Goal: Task Accomplishment & Management: Manage account settings

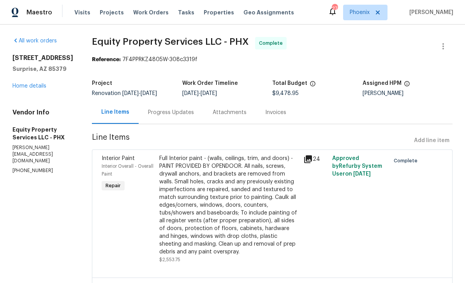
click at [25, 89] on link "Home details" at bounding box center [29, 85] width 34 height 5
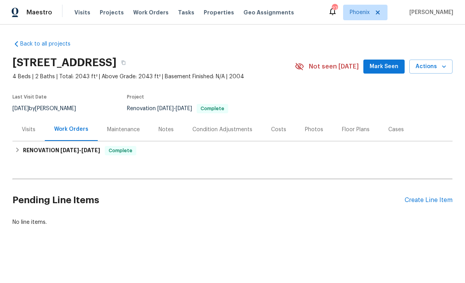
click at [307, 134] on div "Photos" at bounding box center [314, 129] width 37 height 23
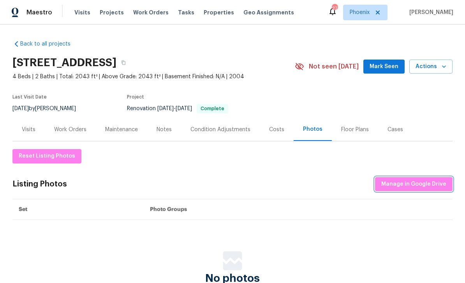
click at [422, 185] on span "Manage in Google Drive" at bounding box center [414, 185] width 65 height 10
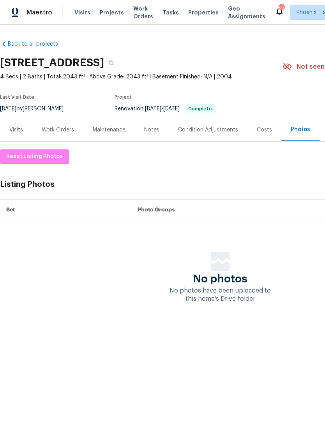
click at [139, 16] on span "Work Orders" at bounding box center [143, 13] width 20 height 16
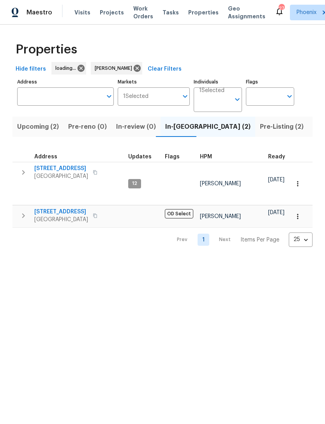
click at [56, 252] on div "Properties Hide filters loading... [PERSON_NAME] Clear Filters Address Address …" at bounding box center [162, 142] width 325 height 235
click at [260, 129] on span "Pre-Listing (2)" at bounding box center [282, 126] width 44 height 11
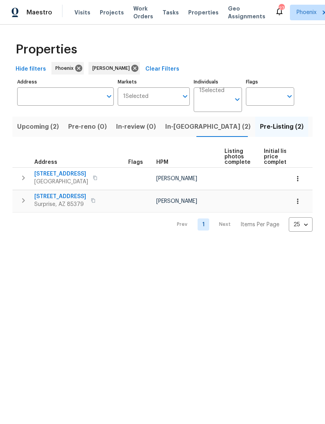
click at [49, 200] on span "14851 W Larkspur Dr" at bounding box center [60, 197] width 52 height 8
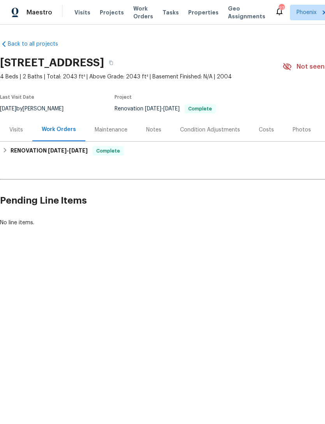
click at [158, 131] on div "Notes" at bounding box center [153, 130] width 15 height 8
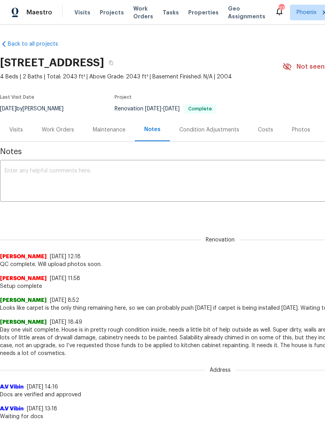
click at [143, 171] on textarea at bounding box center [220, 181] width 431 height 27
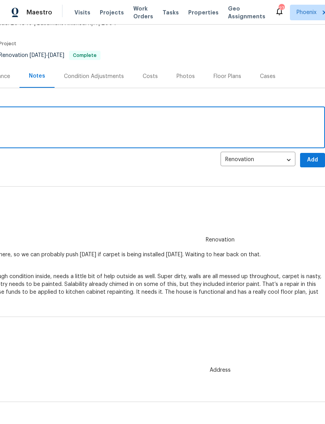
scroll to position [53, 115]
type textarea "Photos uploaded"
click at [309, 163] on span "Add" at bounding box center [312, 160] width 12 height 10
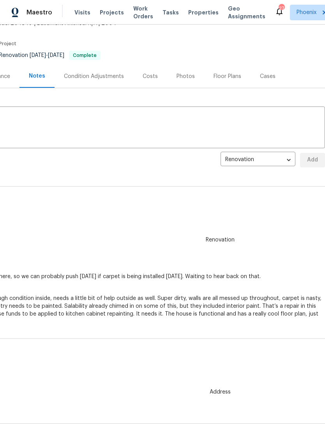
click at [199, 9] on span "Properties" at bounding box center [203, 13] width 30 height 8
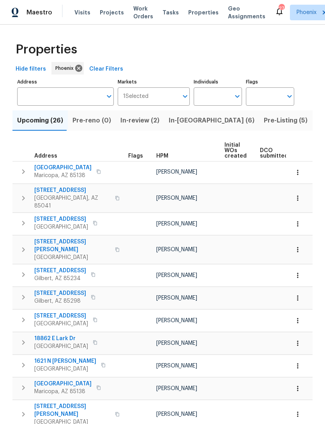
click at [211, 97] on input "Individuals" at bounding box center [212, 96] width 37 height 18
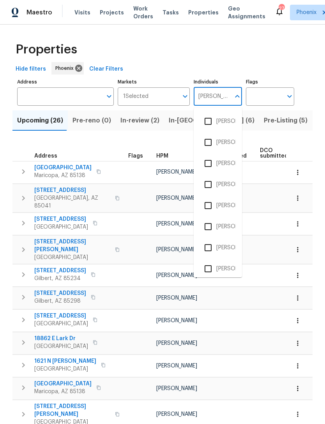
type input "Eric"
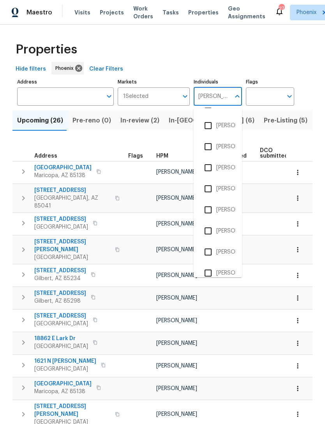
scroll to position [248, 0]
click at [208, 148] on input "checkbox" at bounding box center [208, 147] width 16 height 16
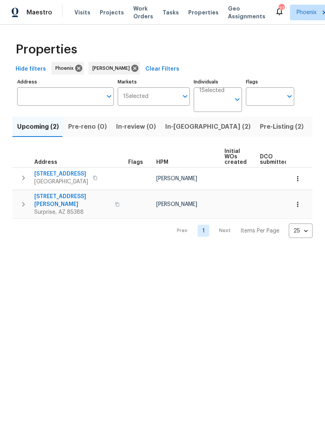
scroll to position [0, -2]
click at [177, 133] on button "In-reno (2)" at bounding box center [208, 127] width 95 height 20
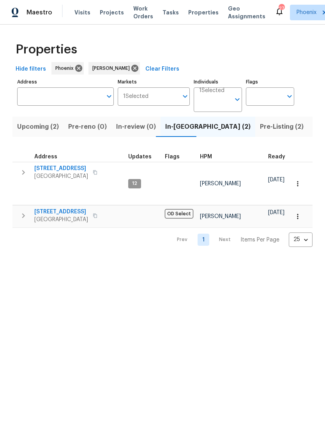
click at [25, 130] on span "Upcoming (2)" at bounding box center [38, 126] width 42 height 11
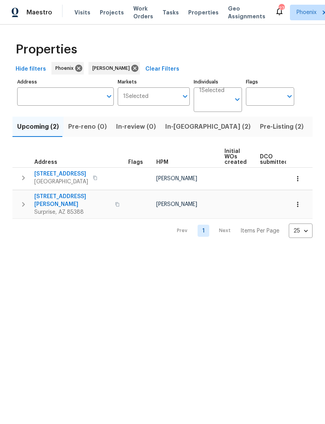
scroll to position [0, -4]
click at [175, 128] on span "In-reno (2)" at bounding box center [207, 126] width 85 height 11
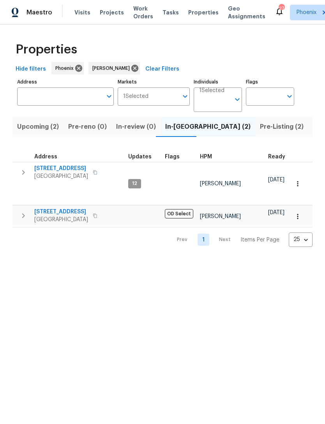
click at [260, 123] on span "Pre-Listing (2)" at bounding box center [282, 126] width 44 height 11
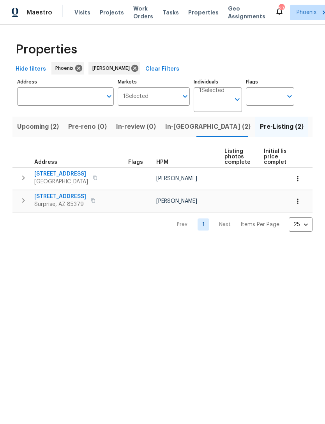
click at [173, 126] on span "In-reno (2)" at bounding box center [207, 126] width 85 height 11
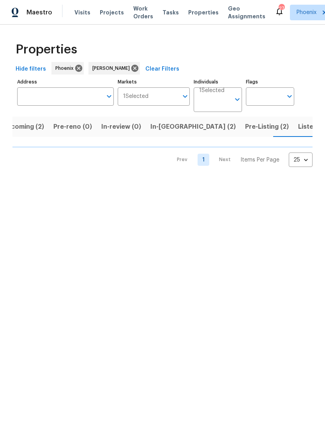
scroll to position [0, 15]
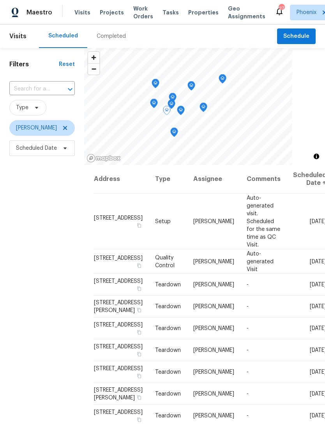
click at [0, 0] on icon at bounding box center [0, 0] width 0 height 0
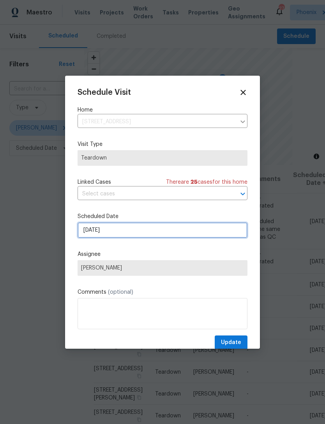
click at [143, 233] on input "9/28/2025" at bounding box center [163, 230] width 170 height 16
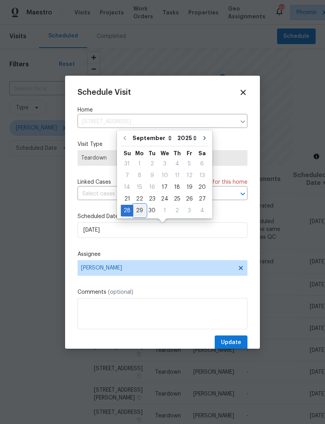
click at [140, 210] on div "29" at bounding box center [139, 210] width 12 height 11
type input "9/29/2025"
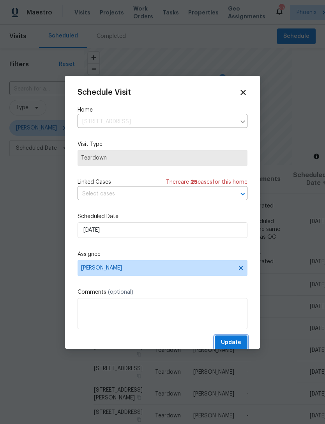
click at [239, 347] on span "Update" at bounding box center [231, 342] width 20 height 10
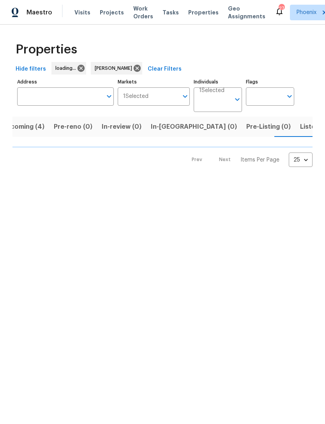
scroll to position [0, 16]
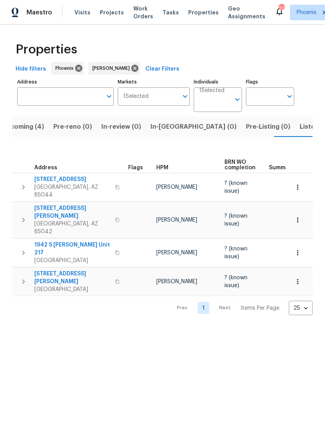
click at [295, 134] on button "Listed (13)" at bounding box center [315, 127] width 41 height 20
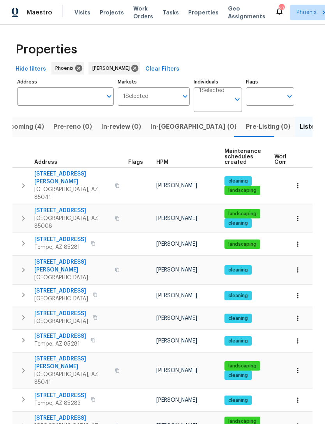
click at [19, 124] on span "Upcoming (4)" at bounding box center [23, 126] width 42 height 11
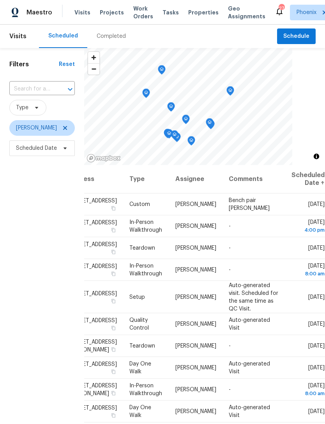
scroll to position [0, 67]
click at [18, 226] on div "Filters Reset ​ Type [PERSON_NAME] Scheduled Date" at bounding box center [42, 276] width 84 height 456
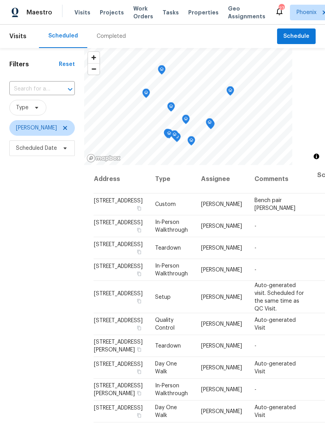
scroll to position [0, 0]
